Goal: Entertainment & Leisure: Consume media (video, audio)

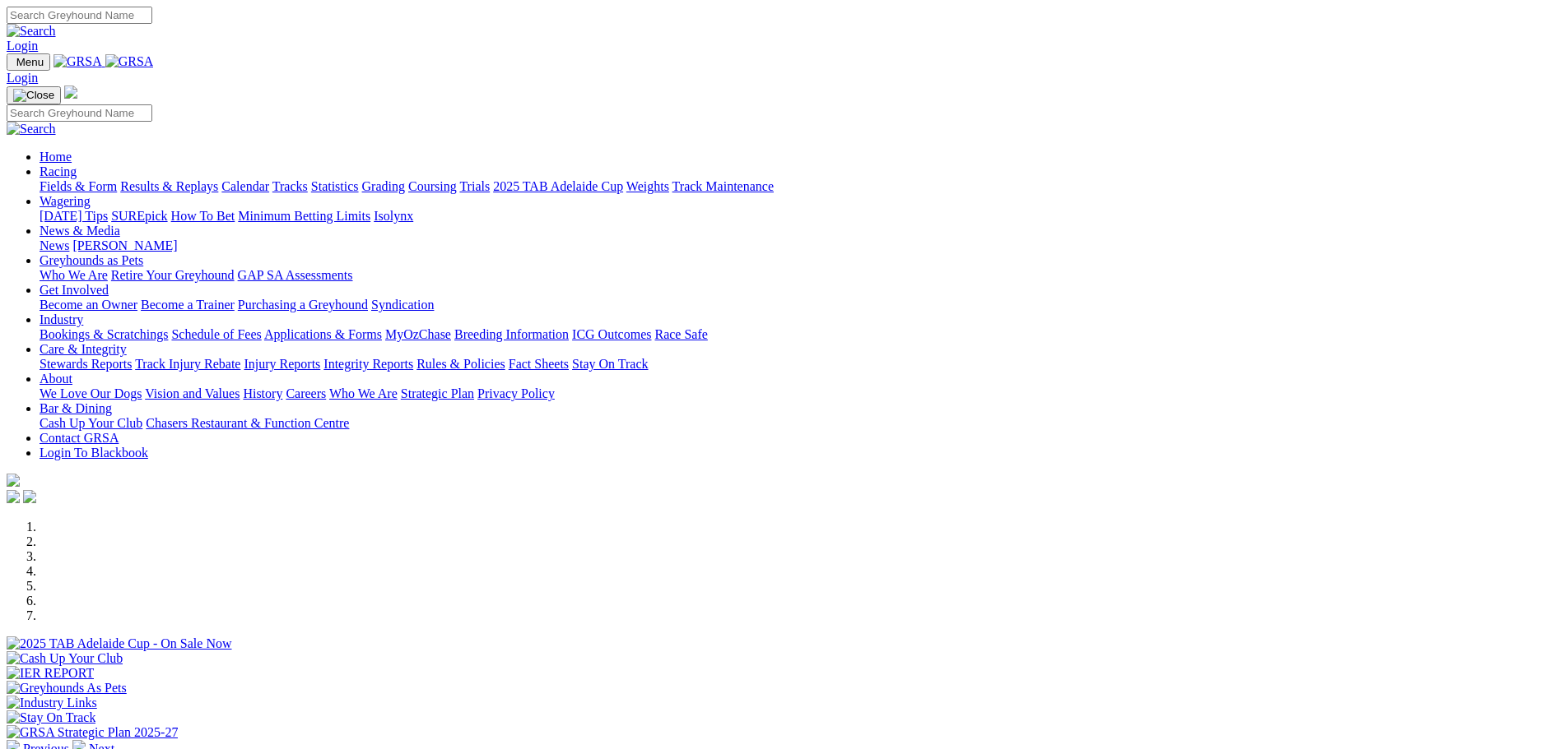
scroll to position [247, 0]
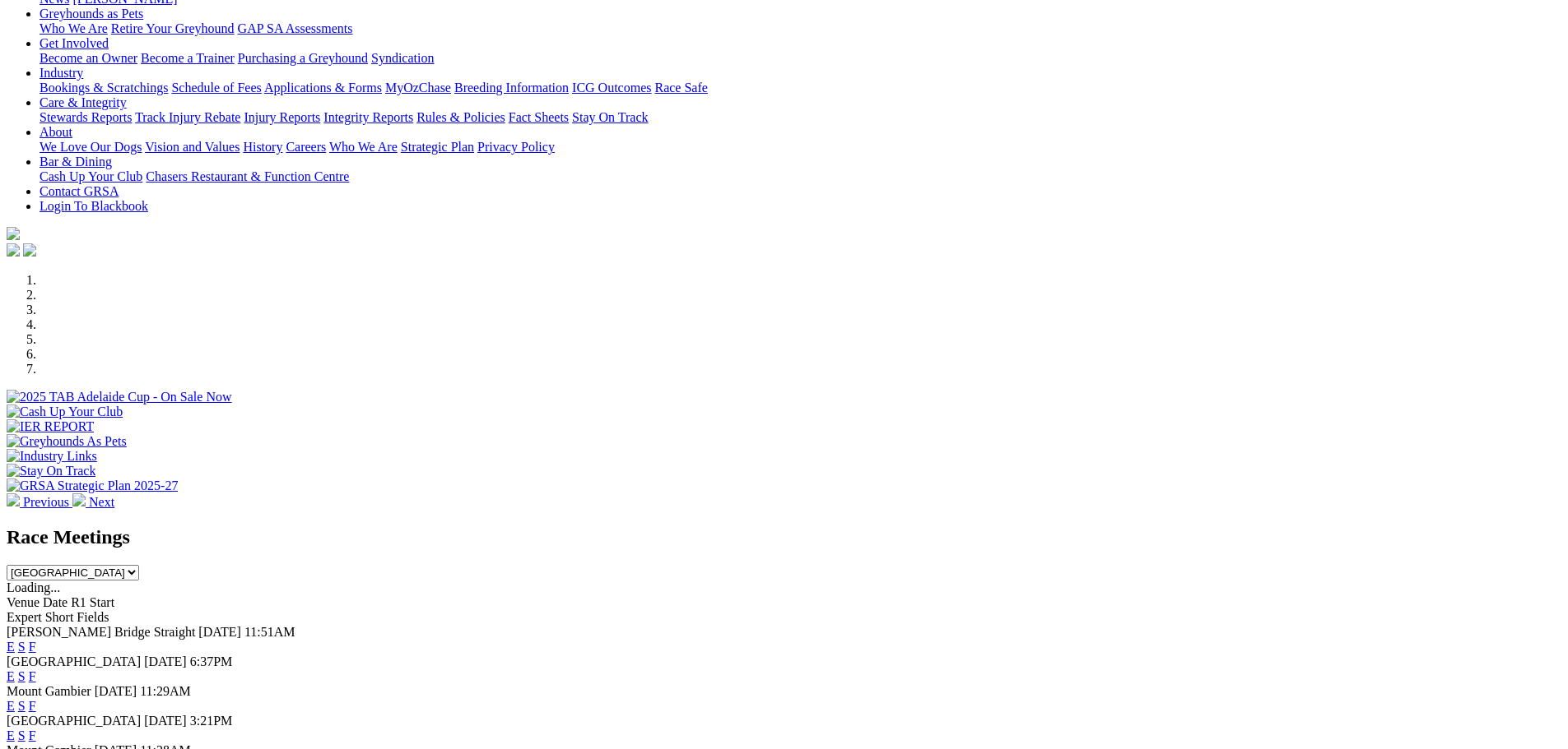
click at [15, 640] on link "E" at bounding box center [11, 647] width 8 height 14
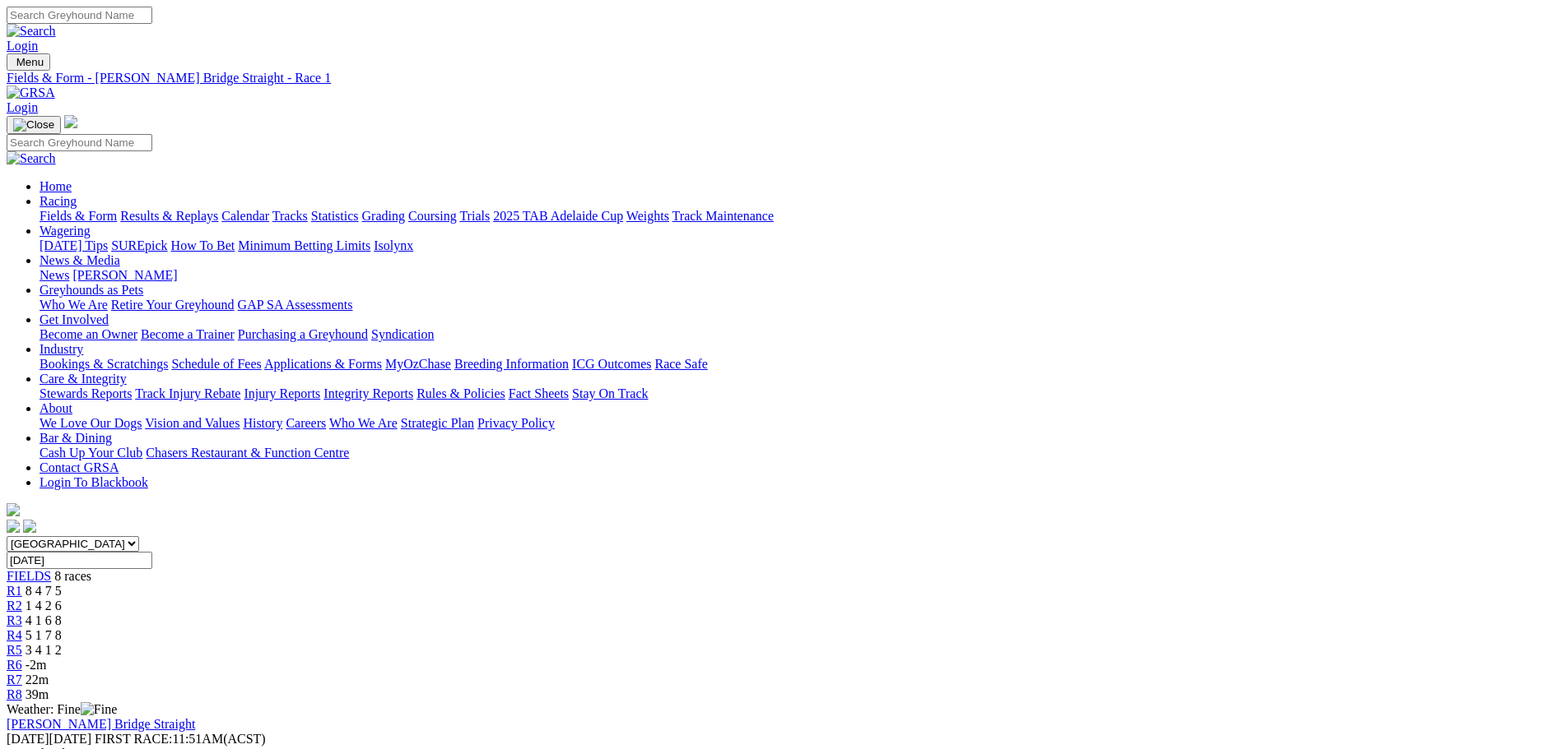
click at [1134, 673] on div "R7 22m" at bounding box center [784, 680] width 1555 height 15
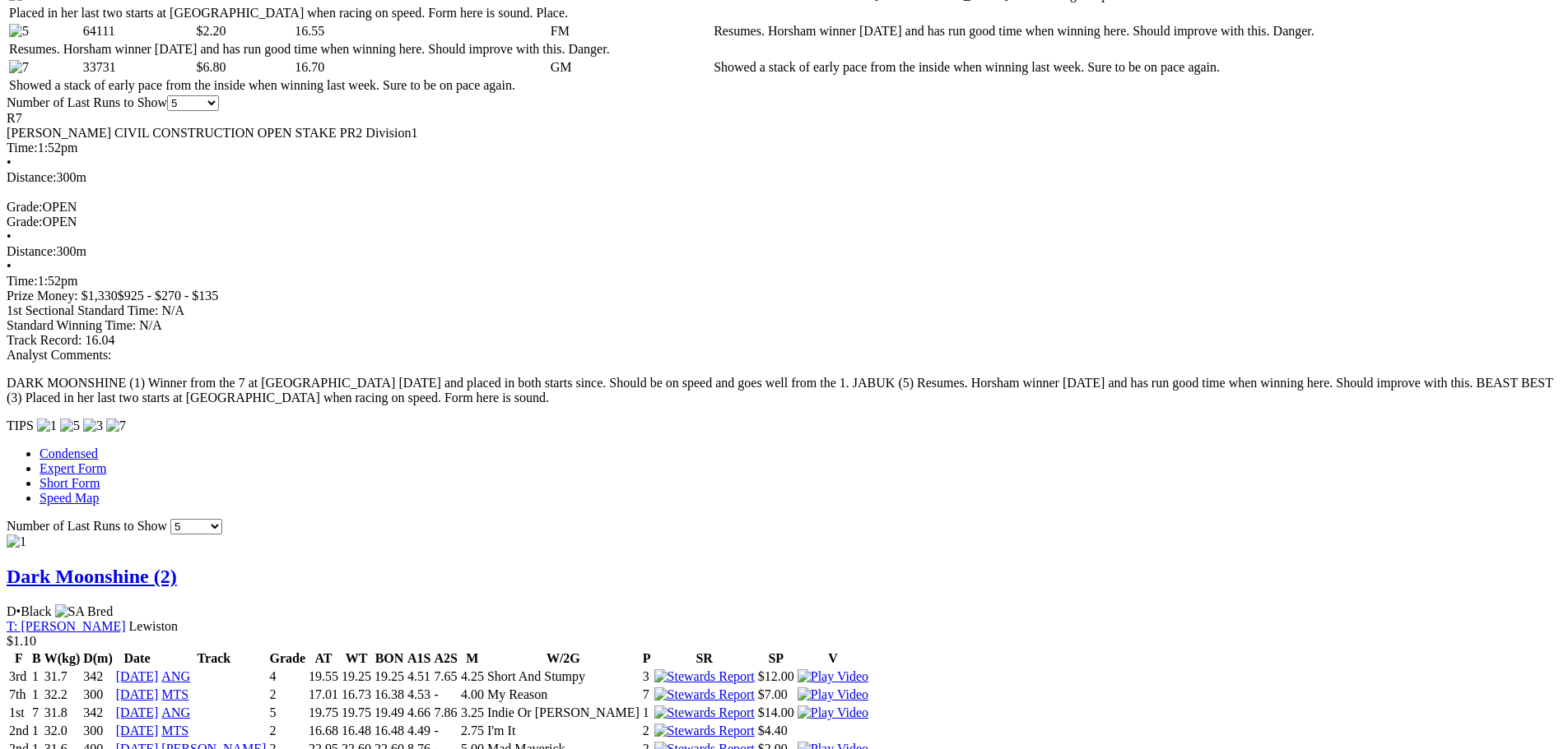
scroll to position [904, 0]
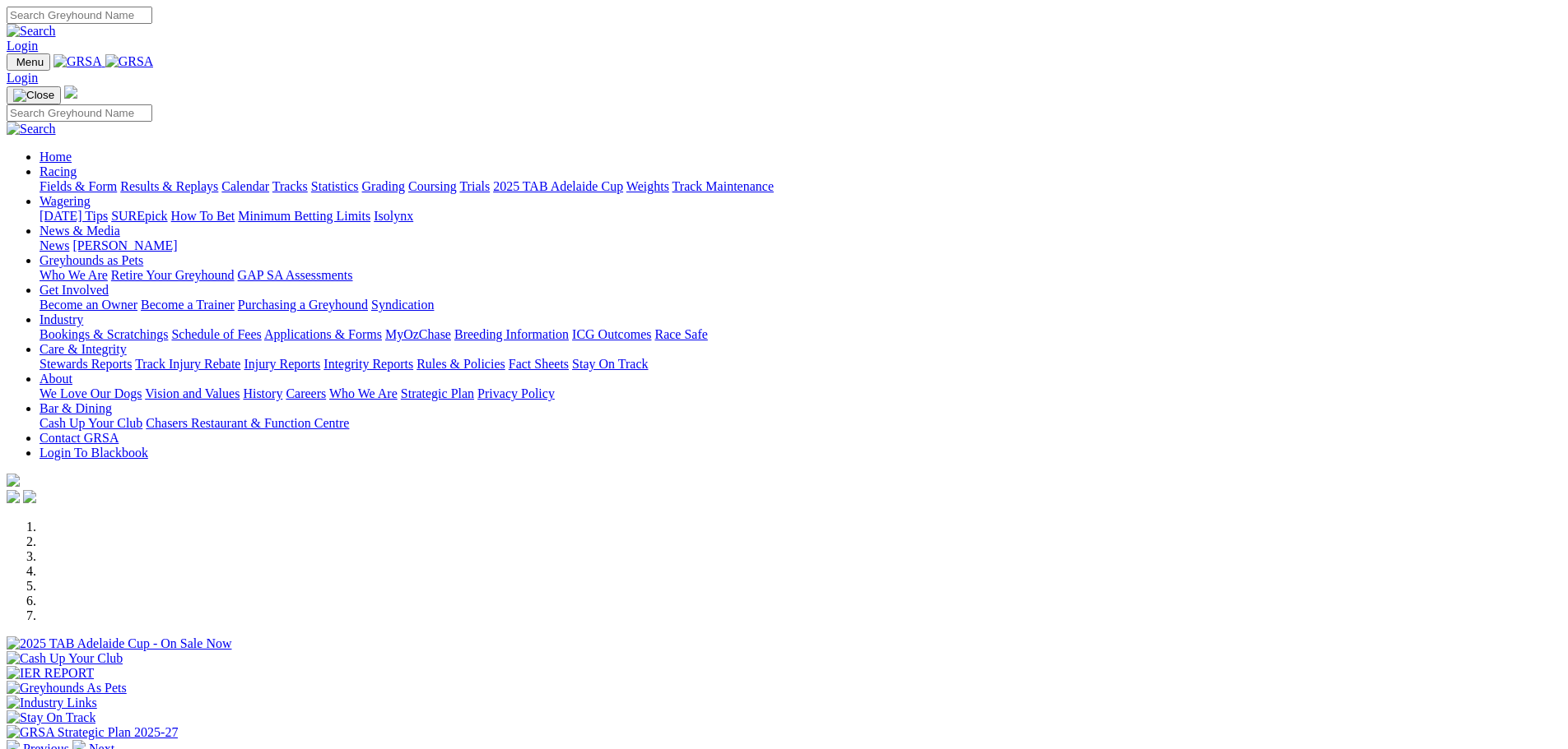
click at [77, 165] on link "Racing" at bounding box center [57, 171] width 37 height 14
click at [218, 180] on link "Results & Replays" at bounding box center [169, 186] width 98 height 14
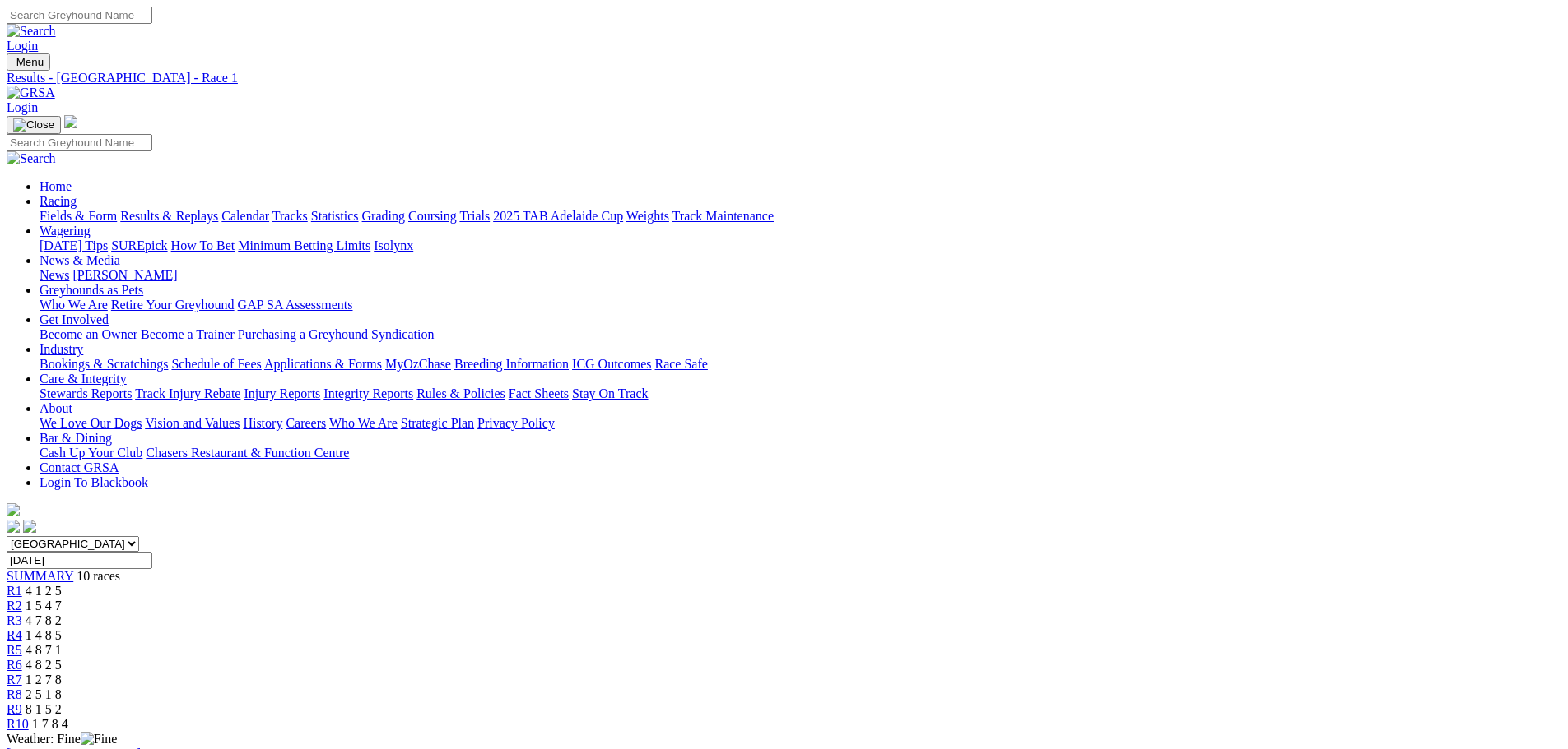
click at [29, 717] on span "R10" at bounding box center [17, 724] width 22 height 14
click at [22, 702] on span "R9" at bounding box center [14, 709] width 16 height 14
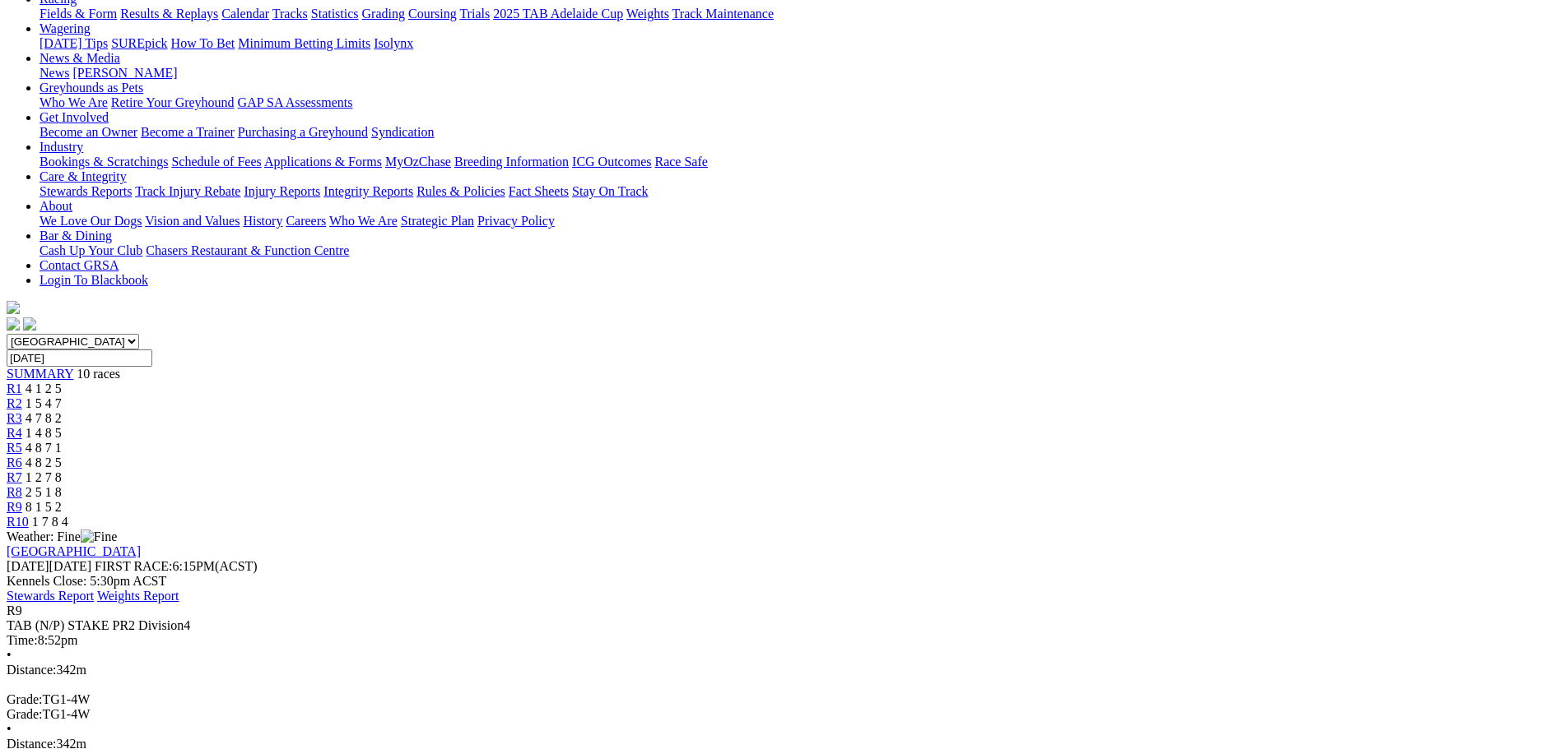
scroll to position [247, 0]
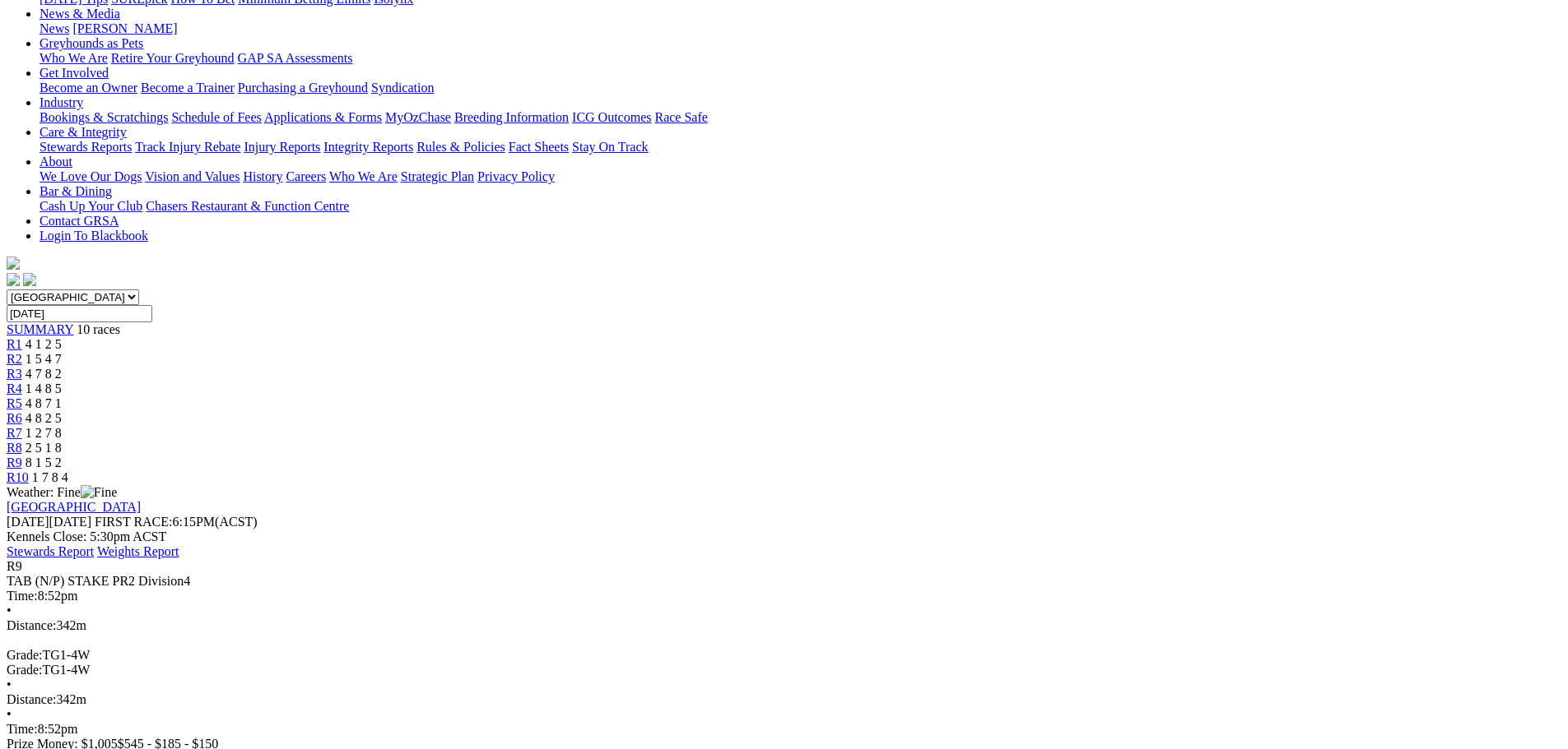
click at [62, 352] on span "1 5 4 7" at bounding box center [44, 359] width 37 height 14
